Goal: Task Accomplishment & Management: Complete application form

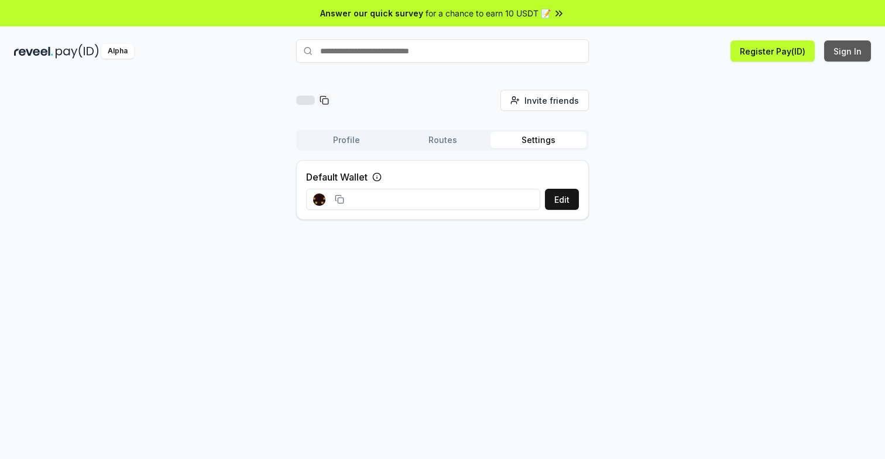
click at [859, 47] on button "Sign In" at bounding box center [848, 50] width 47 height 21
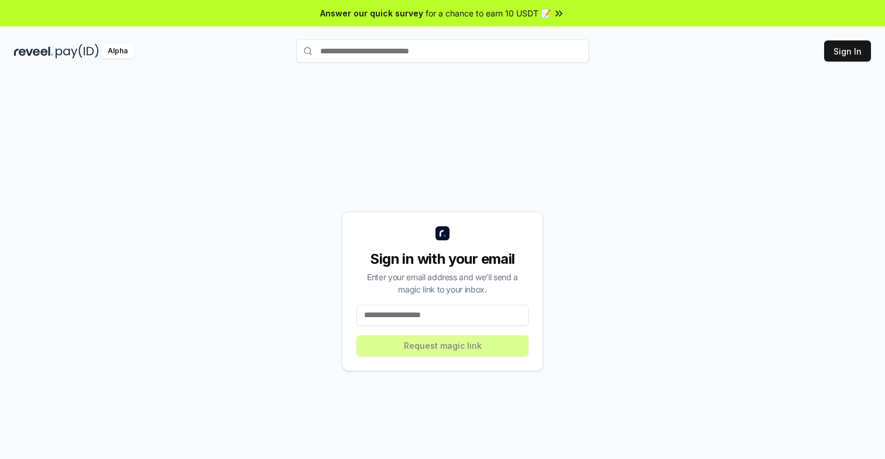
click at [453, 319] on input at bounding box center [443, 315] width 172 height 21
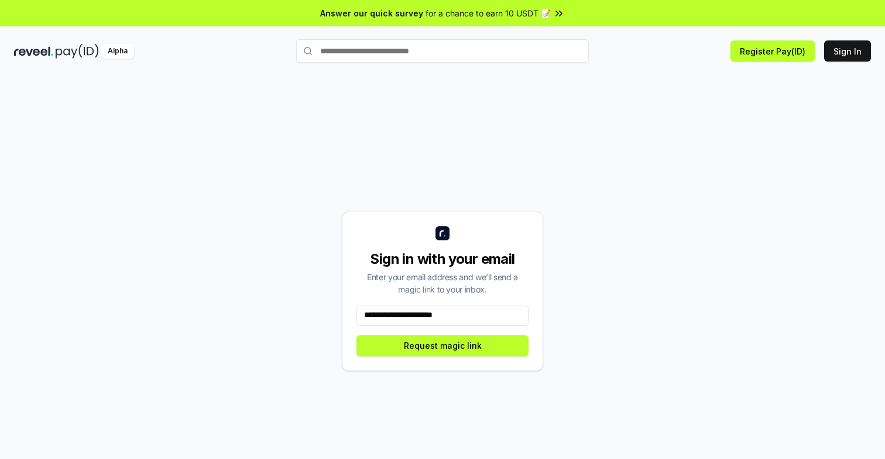
type input "**********"
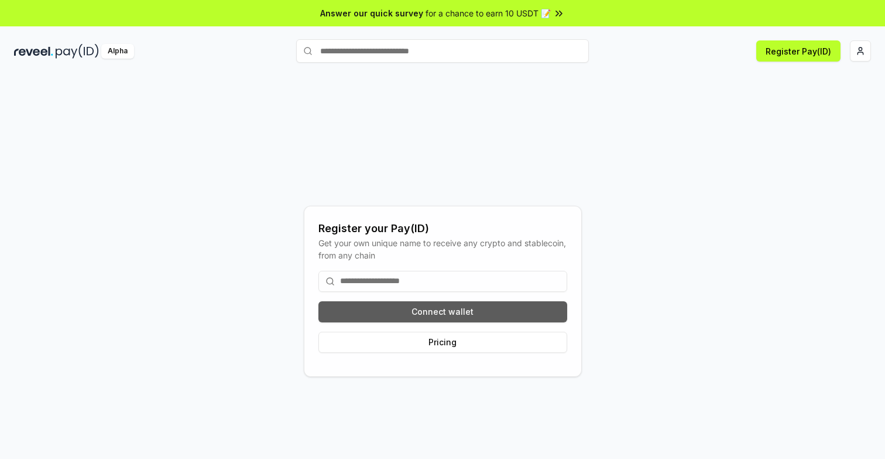
click at [445, 309] on button "Connect wallet" at bounding box center [443, 311] width 249 height 21
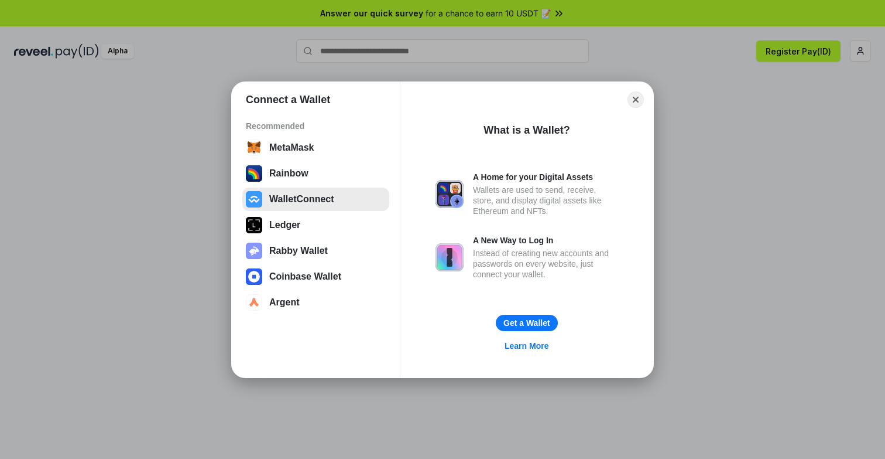
click at [297, 200] on button "WalletConnect" at bounding box center [315, 198] width 147 height 23
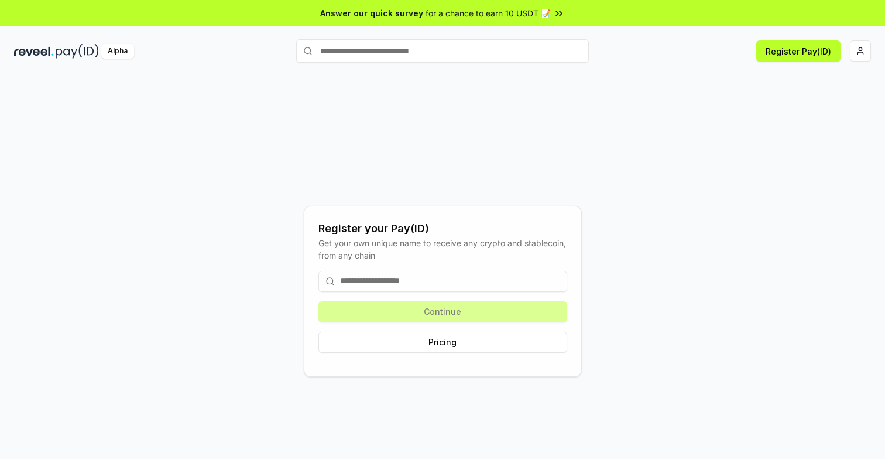
click at [397, 283] on input at bounding box center [443, 281] width 249 height 21
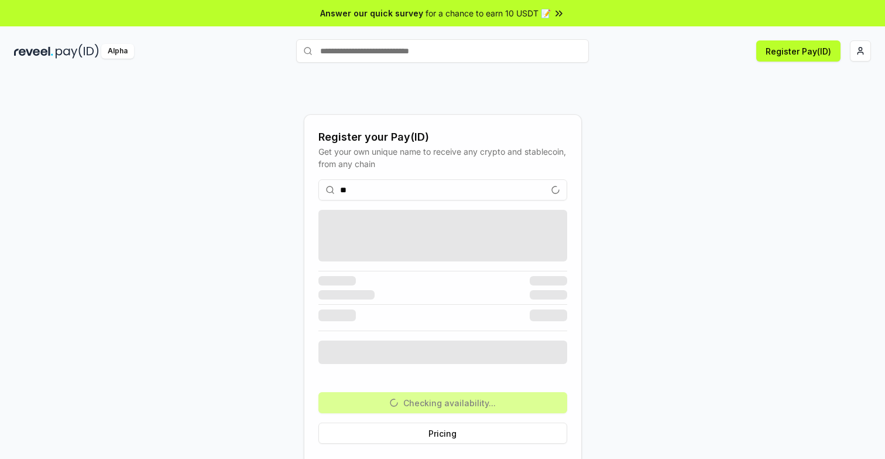
type input "*"
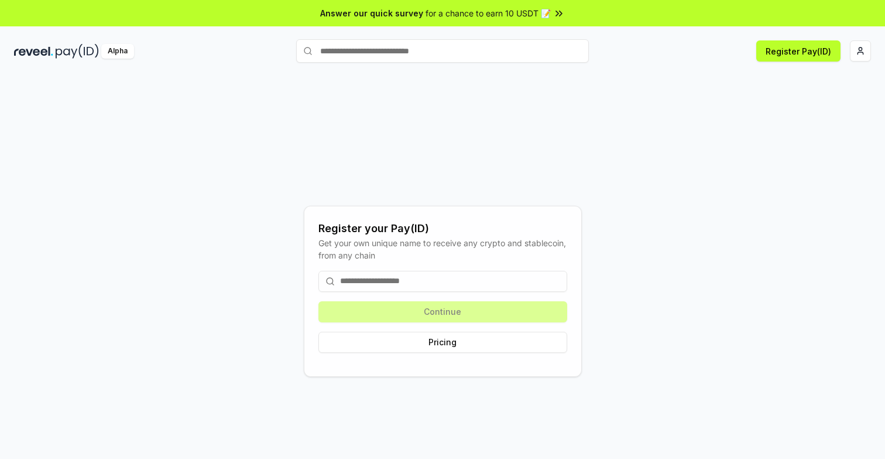
type input "*"
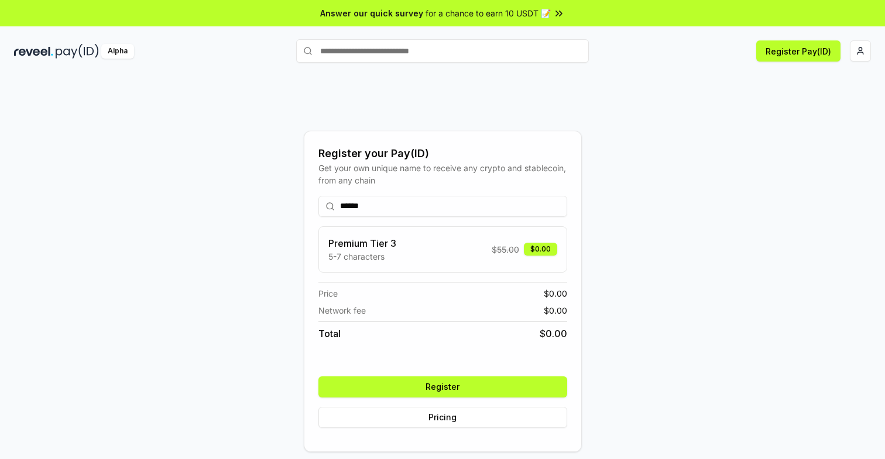
type input "******"
click at [443, 386] on button "Register" at bounding box center [443, 386] width 249 height 21
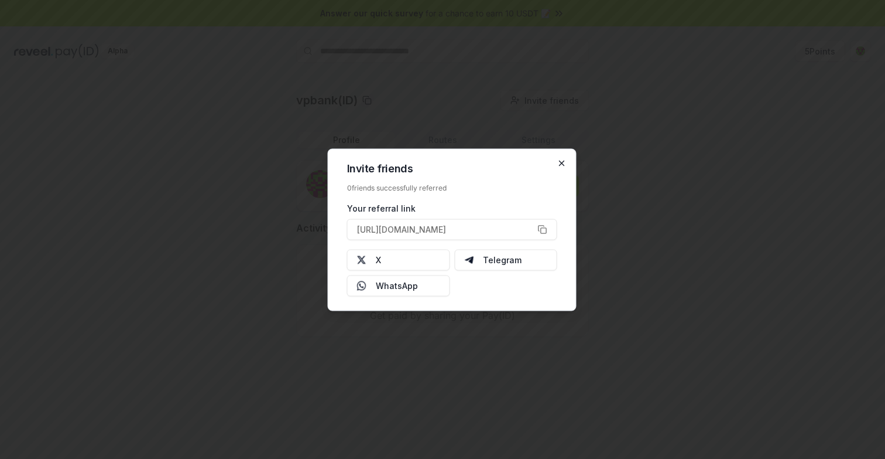
click at [563, 163] on icon "button" at bounding box center [561, 162] width 9 height 9
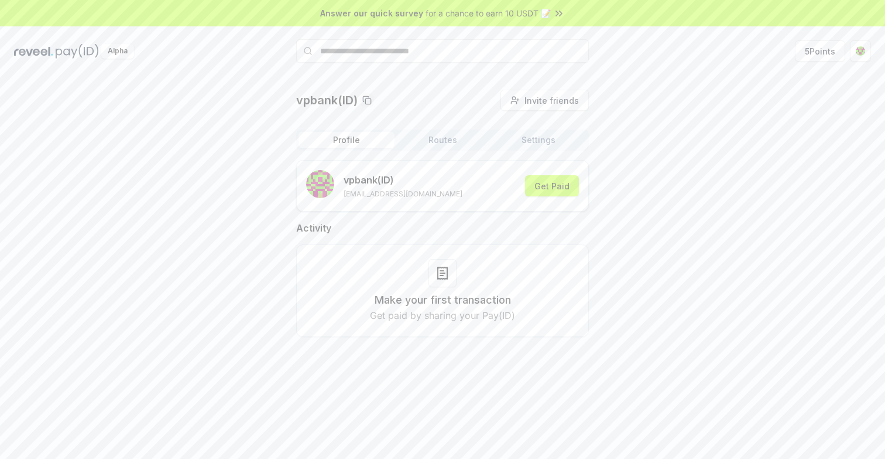
click at [535, 137] on button "Settings" at bounding box center [539, 140] width 96 height 16
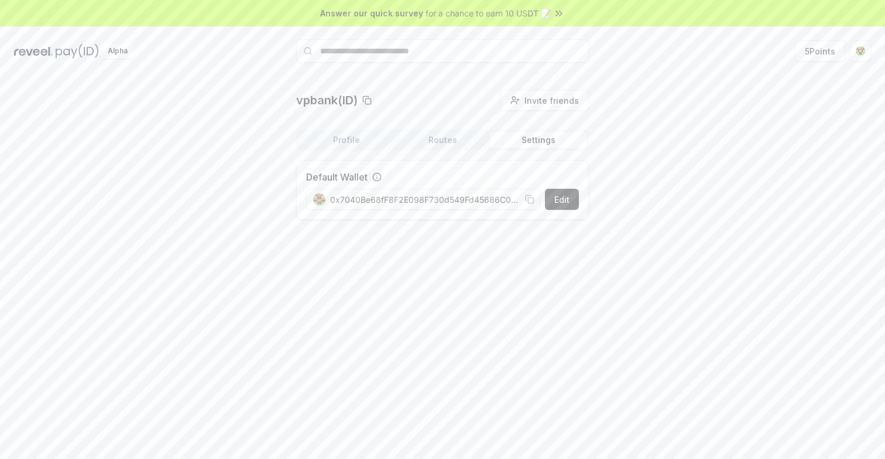
click at [361, 138] on button "Profile" at bounding box center [347, 140] width 96 height 16
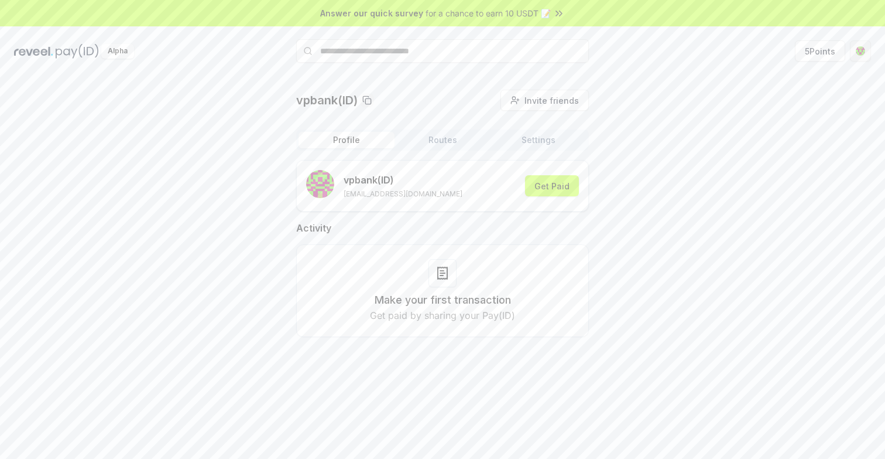
click at [863, 49] on html "Answer our quick survey for a chance to earn 10 USDT 📝 Alpha 5 Points vpbank(ID…" at bounding box center [442, 229] width 885 height 459
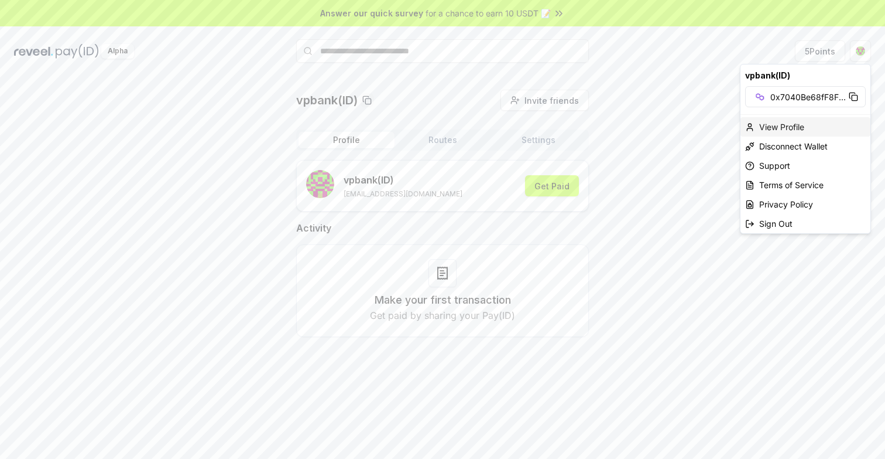
click at [800, 129] on div "View Profile" at bounding box center [806, 126] width 130 height 19
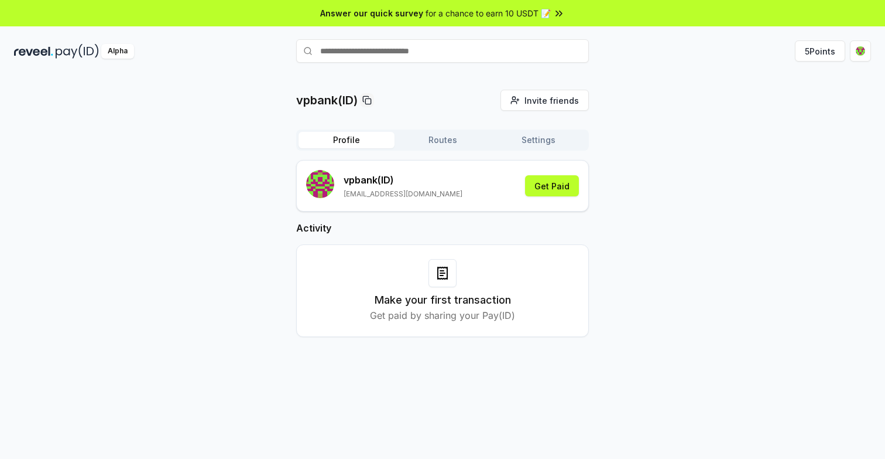
click at [457, 136] on button "Routes" at bounding box center [443, 140] width 96 height 16
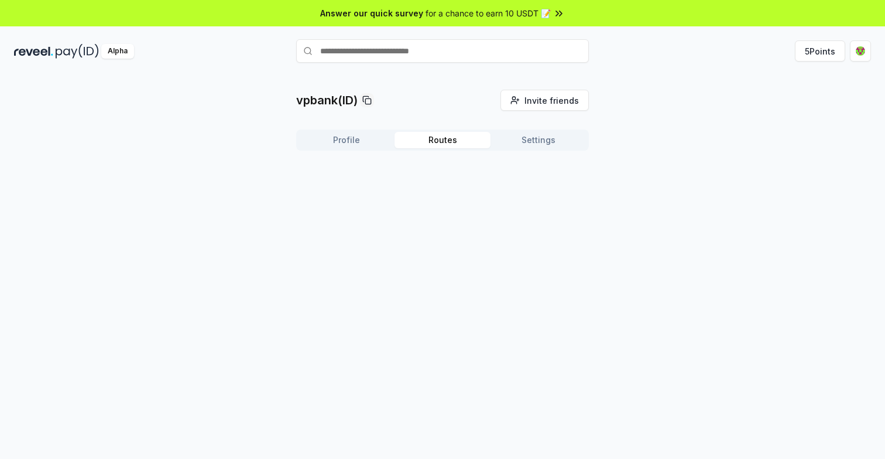
click at [529, 142] on button "Settings" at bounding box center [539, 140] width 96 height 16
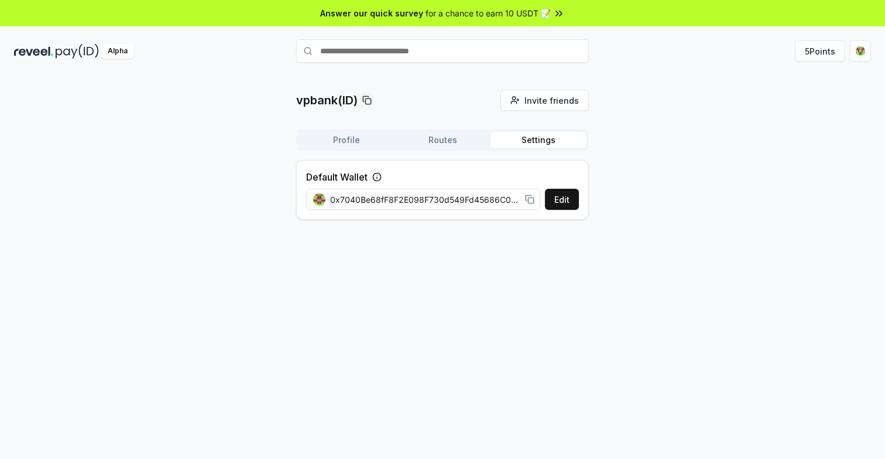
click at [354, 143] on button "Profile" at bounding box center [347, 140] width 96 height 16
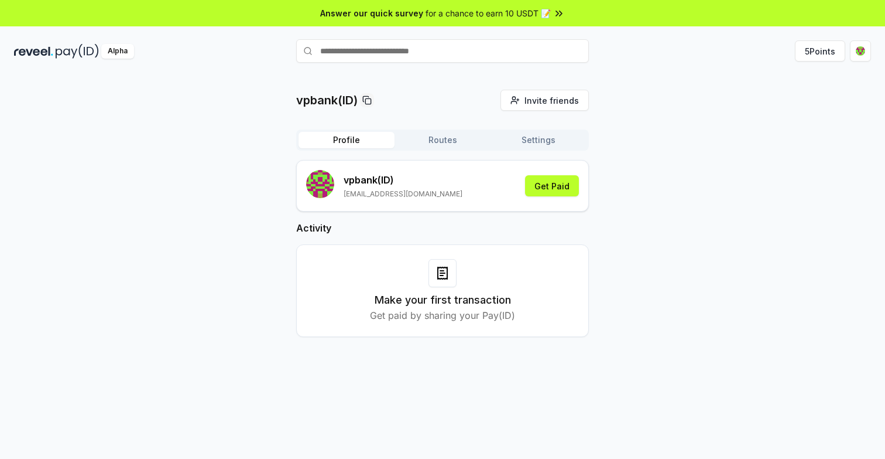
click at [122, 53] on div "Alpha" at bounding box center [117, 51] width 33 height 15
click at [443, 198] on div "vpbank (ID) tuanvo2411992@gmail.com Get Paid" at bounding box center [442, 186] width 273 height 32
click at [474, 143] on button "Routes" at bounding box center [443, 140] width 96 height 16
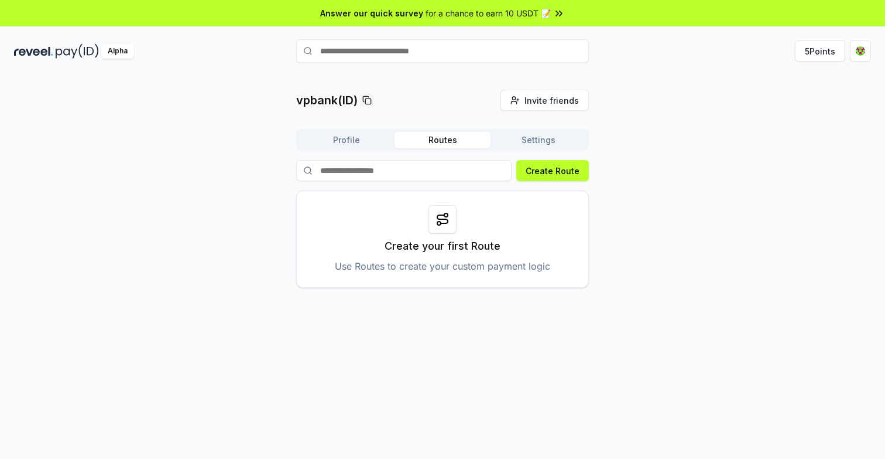
click at [538, 148] on div "Profile Routes Settings" at bounding box center [442, 139] width 293 height 21
click at [538, 147] on button "Settings" at bounding box center [539, 140] width 96 height 16
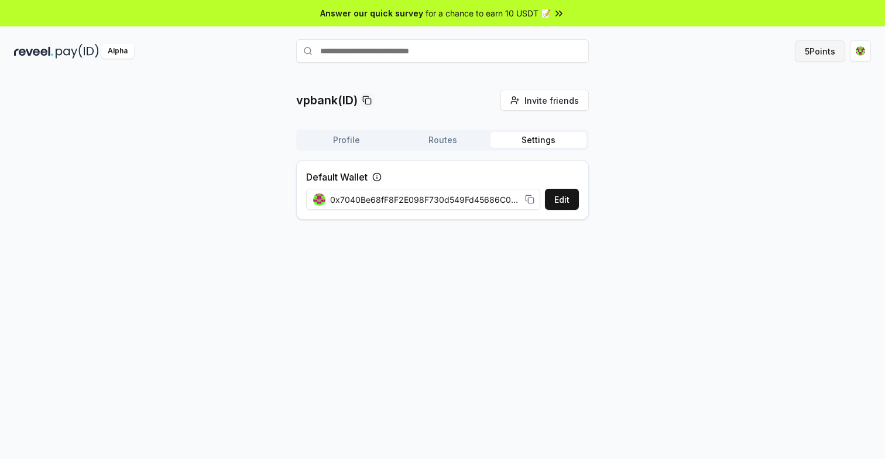
click at [817, 47] on button "5 Points" at bounding box center [820, 50] width 50 height 21
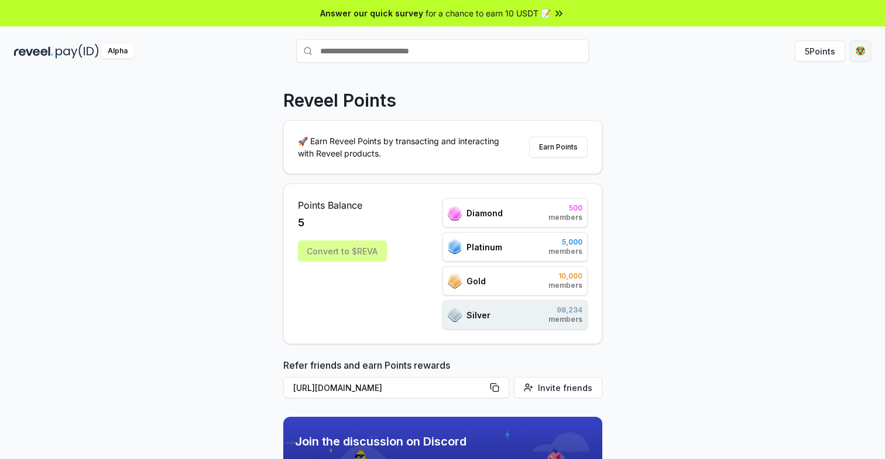
click at [861, 55] on html "Answer our quick survey for a chance to earn 10 USDT 📝 Alpha 5 Points Reveel Po…" at bounding box center [442, 229] width 885 height 459
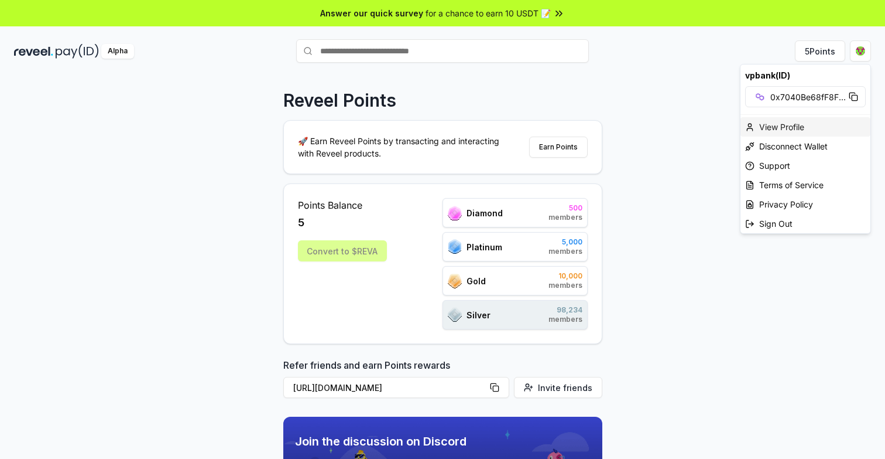
click at [767, 125] on div "View Profile" at bounding box center [806, 126] width 130 height 19
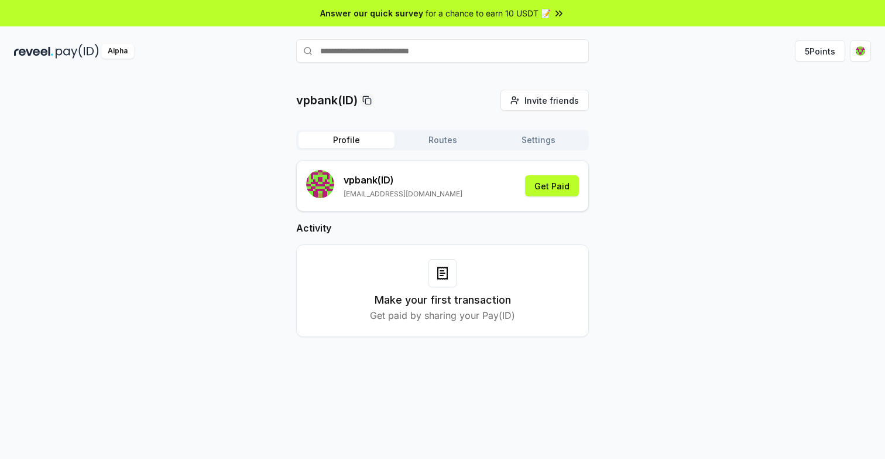
click at [439, 144] on button "Routes" at bounding box center [443, 140] width 96 height 16
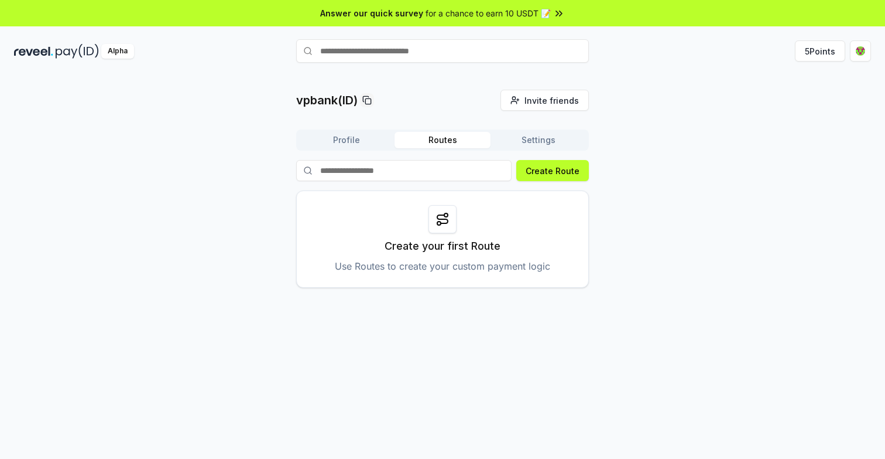
click at [553, 140] on button "Settings" at bounding box center [539, 140] width 96 height 16
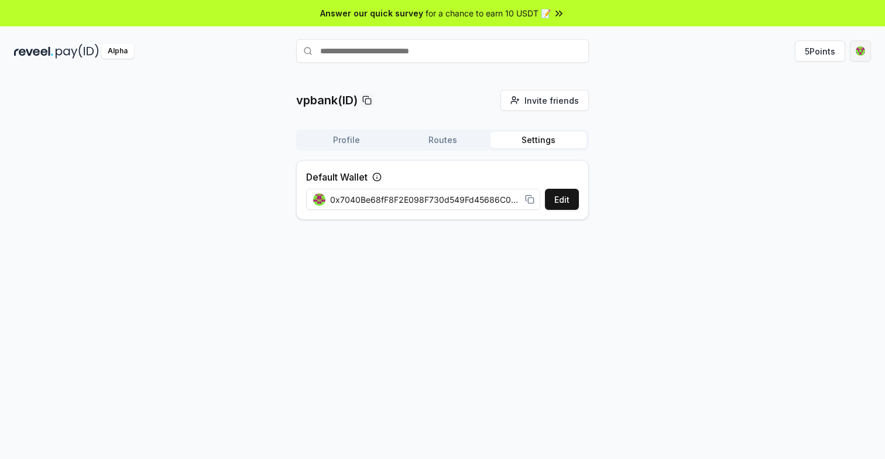
click at [861, 54] on html "Answer our quick survey for a chance to earn 10 USDT 📝 Alpha 5 Points vpbank(ID…" at bounding box center [442, 229] width 885 height 459
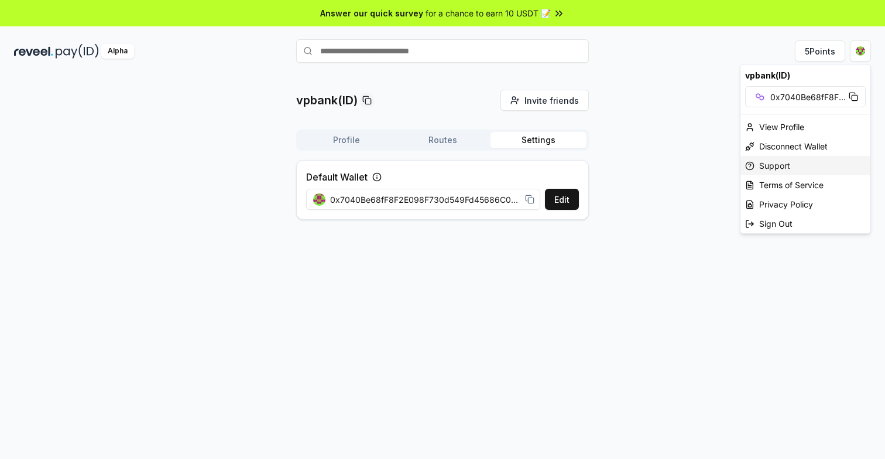
click at [782, 162] on div "Support" at bounding box center [806, 165] width 130 height 19
